Goal: Find specific page/section: Find specific page/section

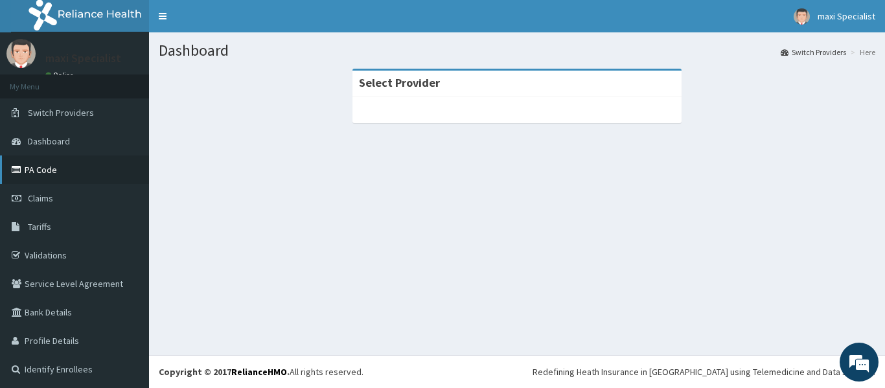
click at [58, 174] on link "PA Code" at bounding box center [74, 170] width 149 height 29
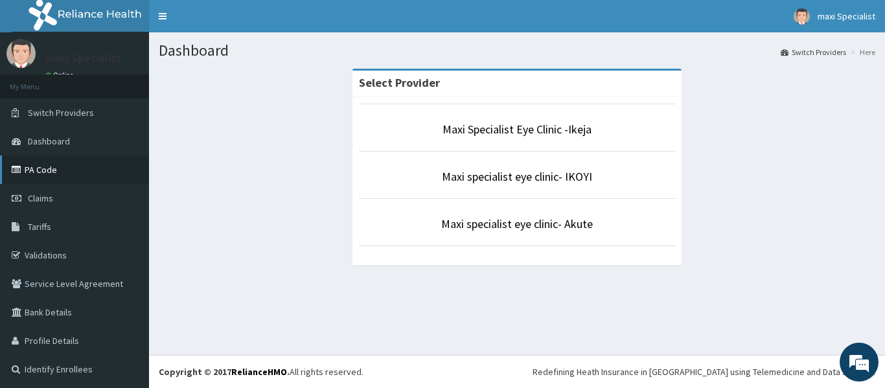
click at [54, 168] on link "PA Code" at bounding box center [74, 170] width 149 height 29
